Goal: Transaction & Acquisition: Purchase product/service

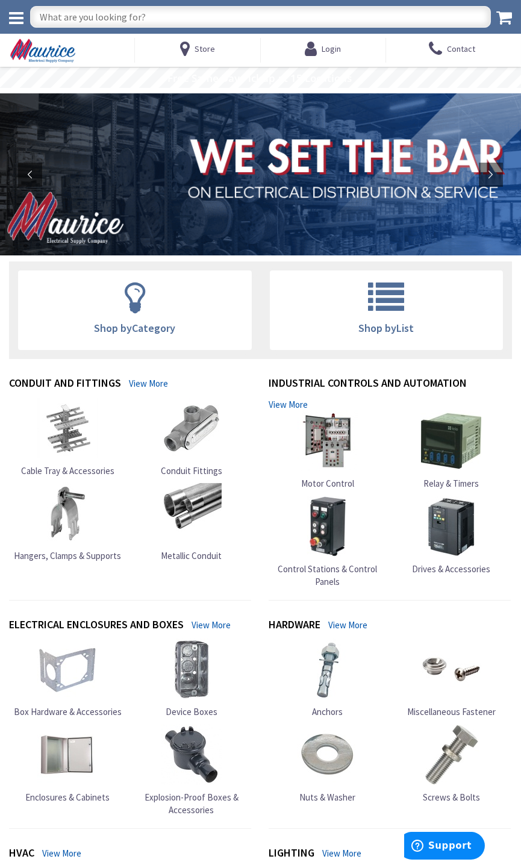
click at [259, 11] on input "text" at bounding box center [260, 17] width 461 height 22
type input "ty ra["
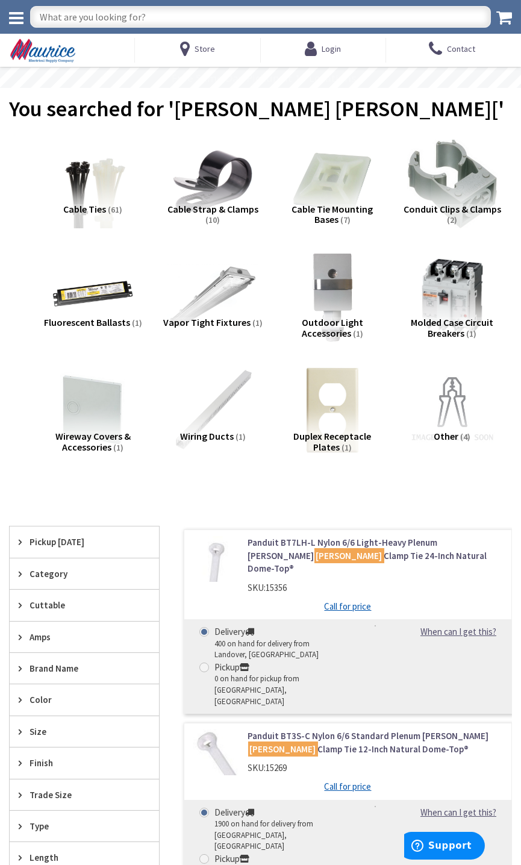
click at [65, 216] on div "Cable Ties (61)" at bounding box center [93, 225] width 101 height 42
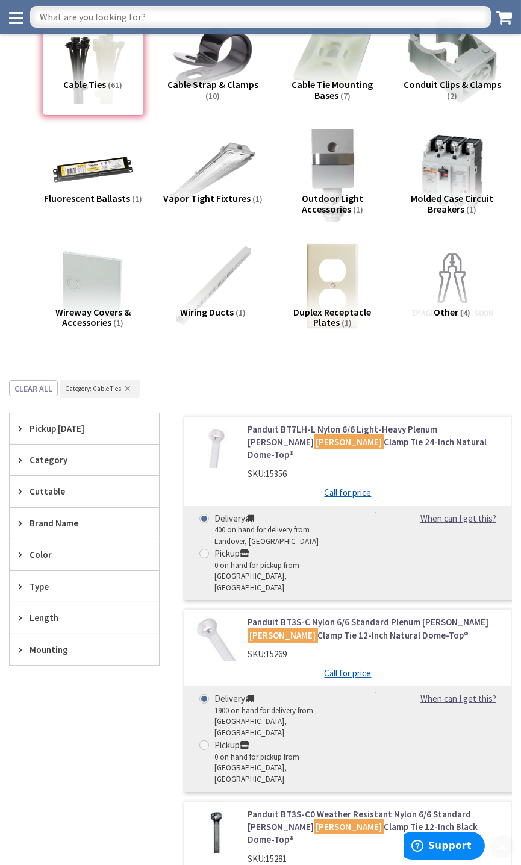
scroll to position [301, 0]
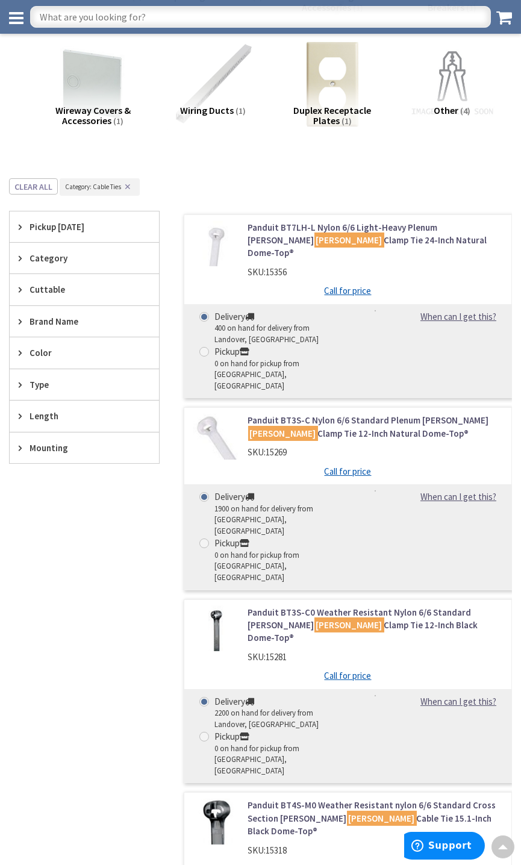
click at [99, 257] on span "Category" at bounding box center [79, 258] width 98 height 13
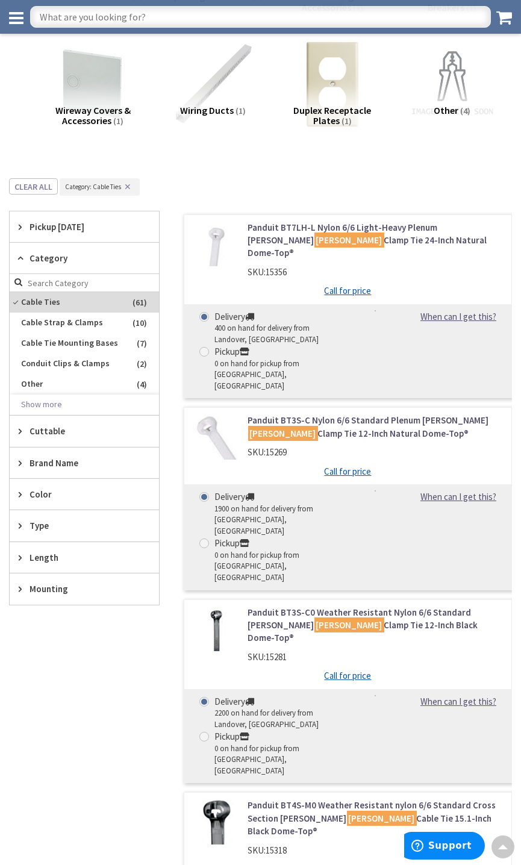
click at [69, 492] on span "Color" at bounding box center [79, 494] width 98 height 13
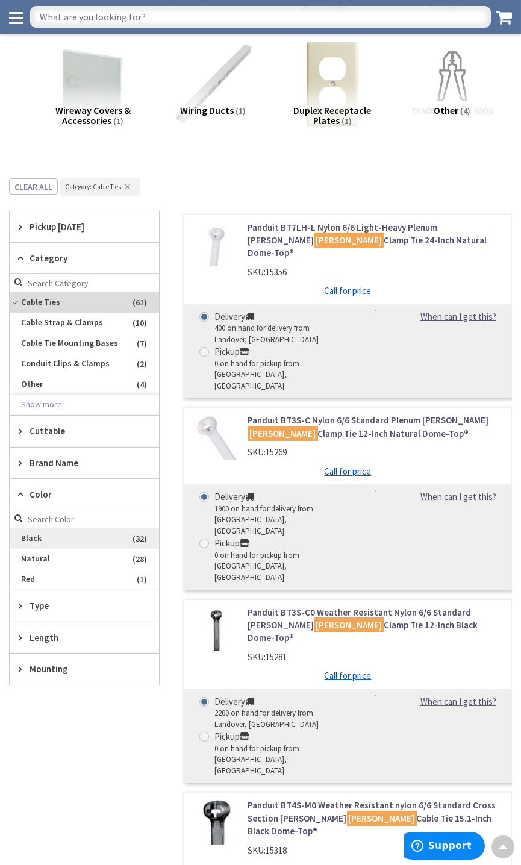
click at [66, 537] on span "Black" at bounding box center [84, 538] width 149 height 20
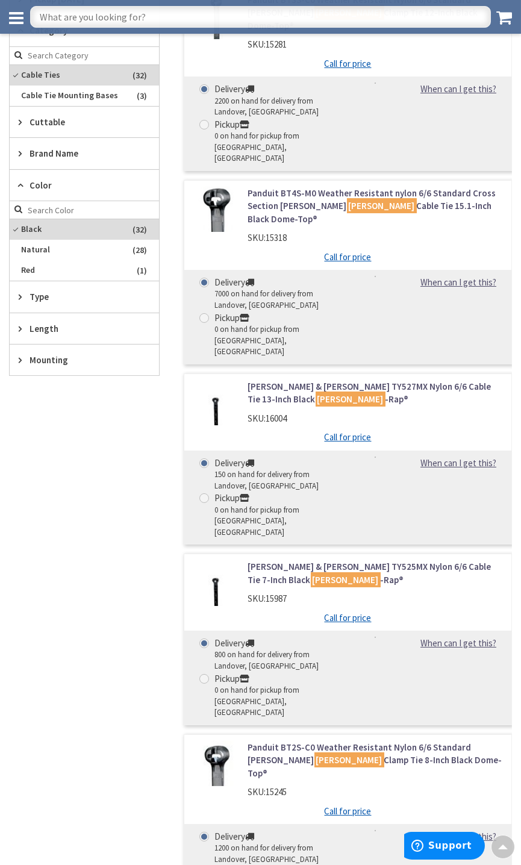
click at [94, 322] on span "Length" at bounding box center [79, 328] width 98 height 13
click at [39, 477] on button "Show more" at bounding box center [84, 475] width 149 height 20
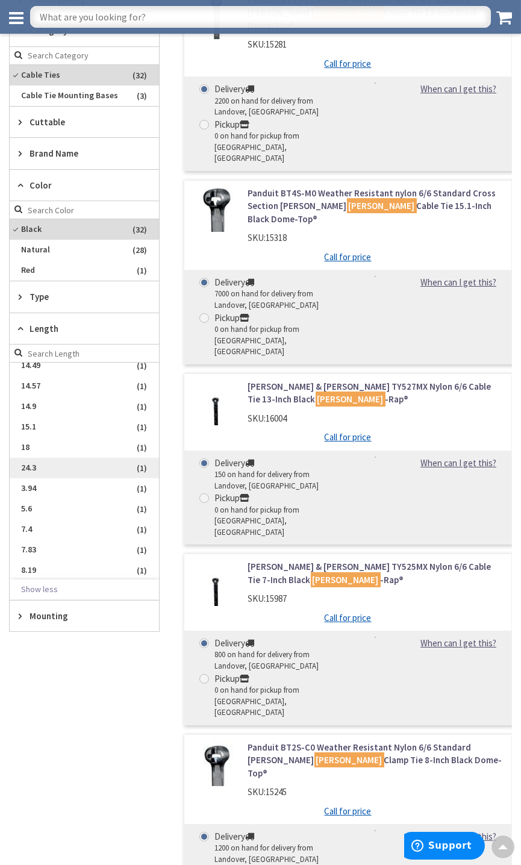
click at [81, 466] on span "24.3" at bounding box center [84, 468] width 149 height 20
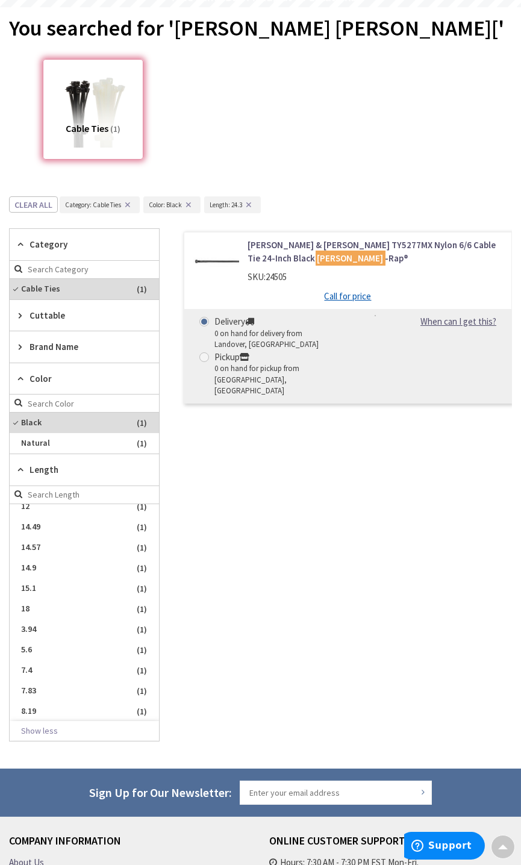
scroll to position [0, 0]
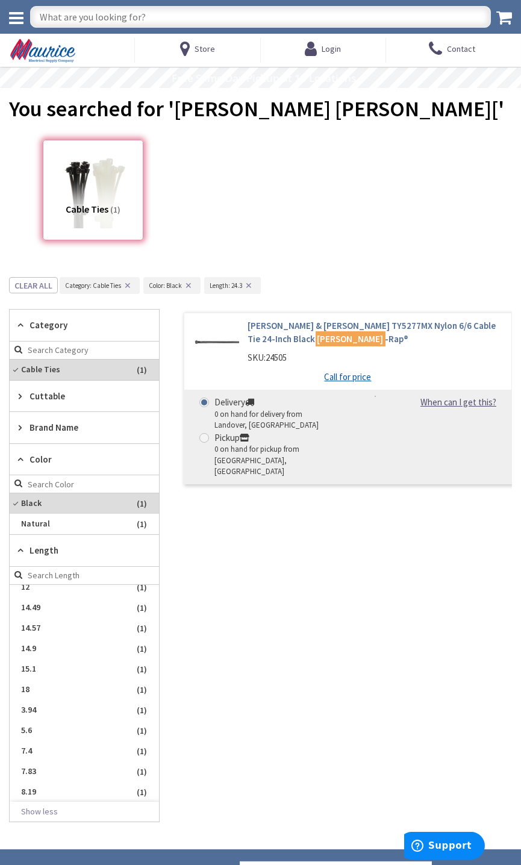
click at [372, 322] on link "[PERSON_NAME] & [PERSON_NAME] TY5277MX Nylon 6/6 Cable Tie 24-Inch Black Ty -Ra…" at bounding box center [375, 332] width 255 height 26
click at [374, 328] on link "[PERSON_NAME] & [PERSON_NAME] TY5277MX Nylon 6/6 Cable Tie 24-Inch Black Ty -Ra…" at bounding box center [375, 332] width 255 height 26
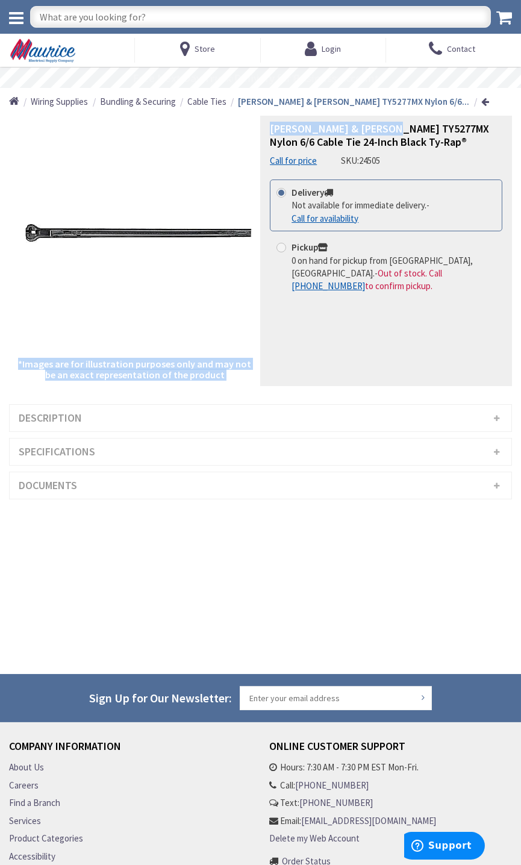
drag, startPoint x: 392, startPoint y: 130, endPoint x: 256, endPoint y: 131, distance: 135.6
click at [256, 131] on div "*Images are for illustration purposes only and may not be an exact representati…" at bounding box center [260, 251] width 503 height 271
click at [390, 120] on div "Thomas & Betts TY5277MX Nylon 6/6 Cable Tie 24-Inch Black Ty-Rap® Call for pric…" at bounding box center [386, 251] width 252 height 271
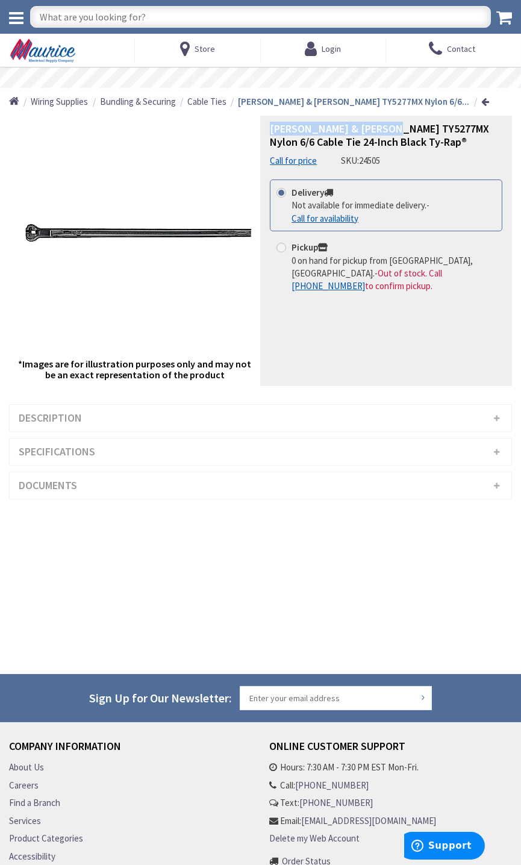
drag, startPoint x: 393, startPoint y: 125, endPoint x: 268, endPoint y: 121, distance: 124.8
click at [268, 121] on div "Thomas & Betts TY5277MX Nylon 6/6 Cable Tie 24-Inch Black Ty-Rap® Call for pric…" at bounding box center [386, 251] width 252 height 271
copy span "Thomas & Betts TY5277MX"
